Goal: Find specific page/section: Find specific page/section

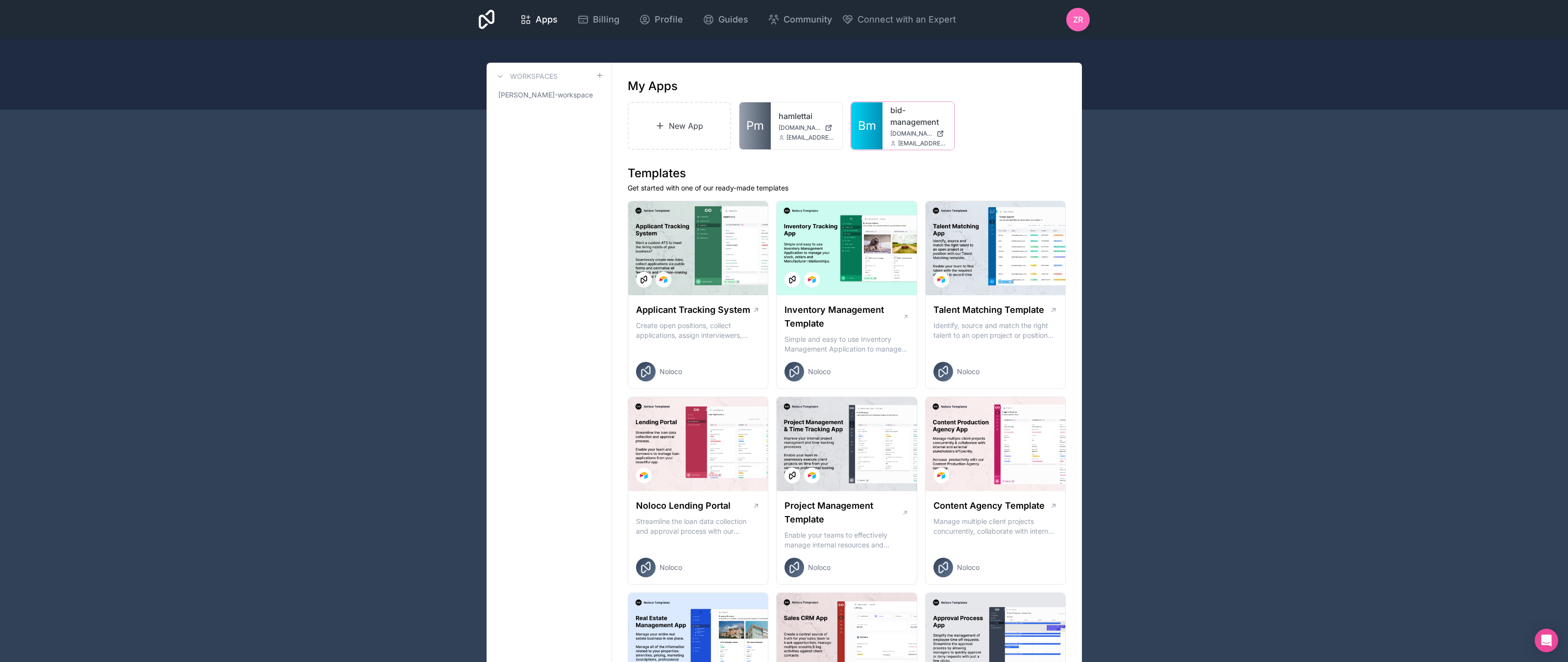
click at [874, 114] on link "Bm" at bounding box center [866, 126] width 31 height 47
click at [0, 0] on div at bounding box center [0, 0] width 0 height 0
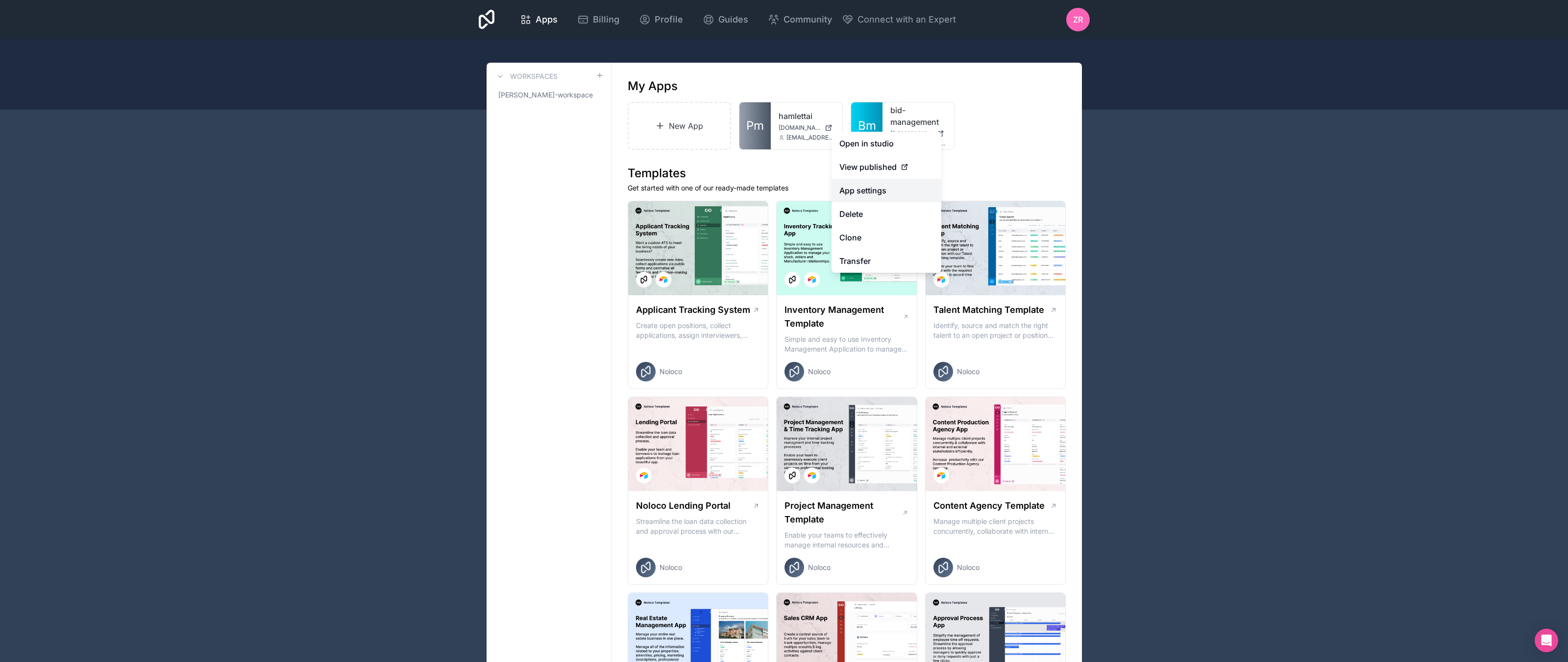
click at [880, 195] on link "App settings" at bounding box center [886, 190] width 109 height 24
